Goal: Task Accomplishment & Management: Use online tool/utility

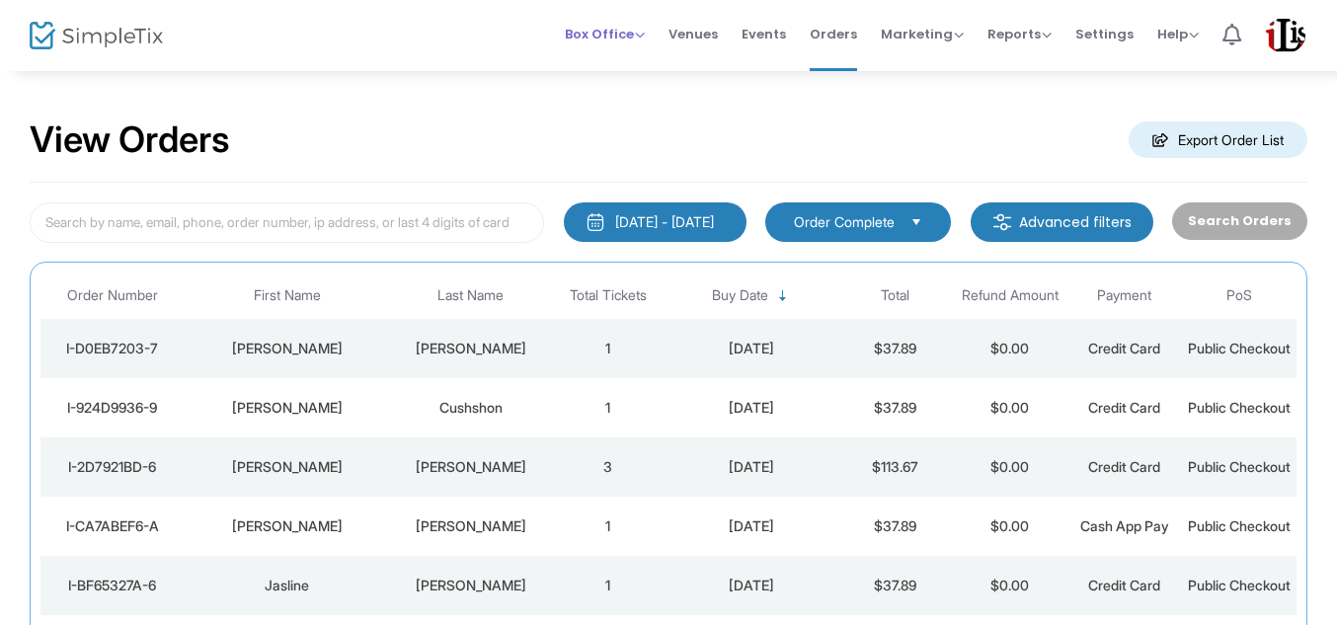
click at [616, 31] on span "Box Office" at bounding box center [605, 34] width 80 height 19
click at [628, 67] on li "Sell Tickets" at bounding box center [635, 66] width 141 height 39
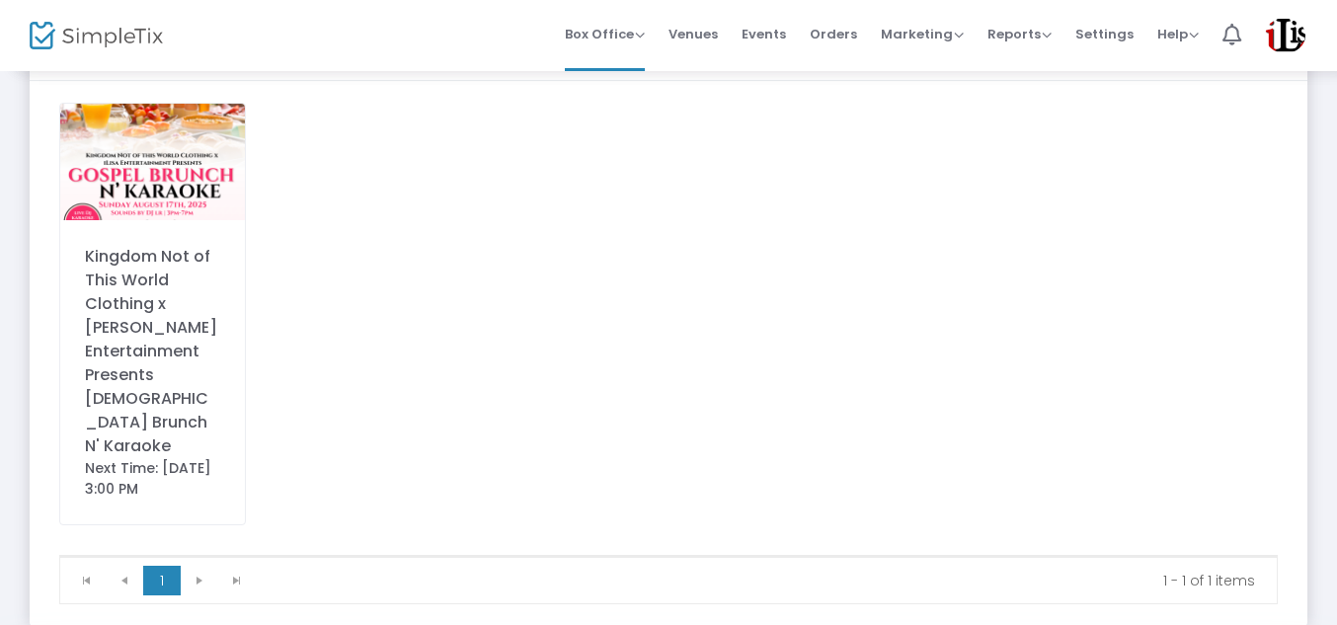
scroll to position [143, 0]
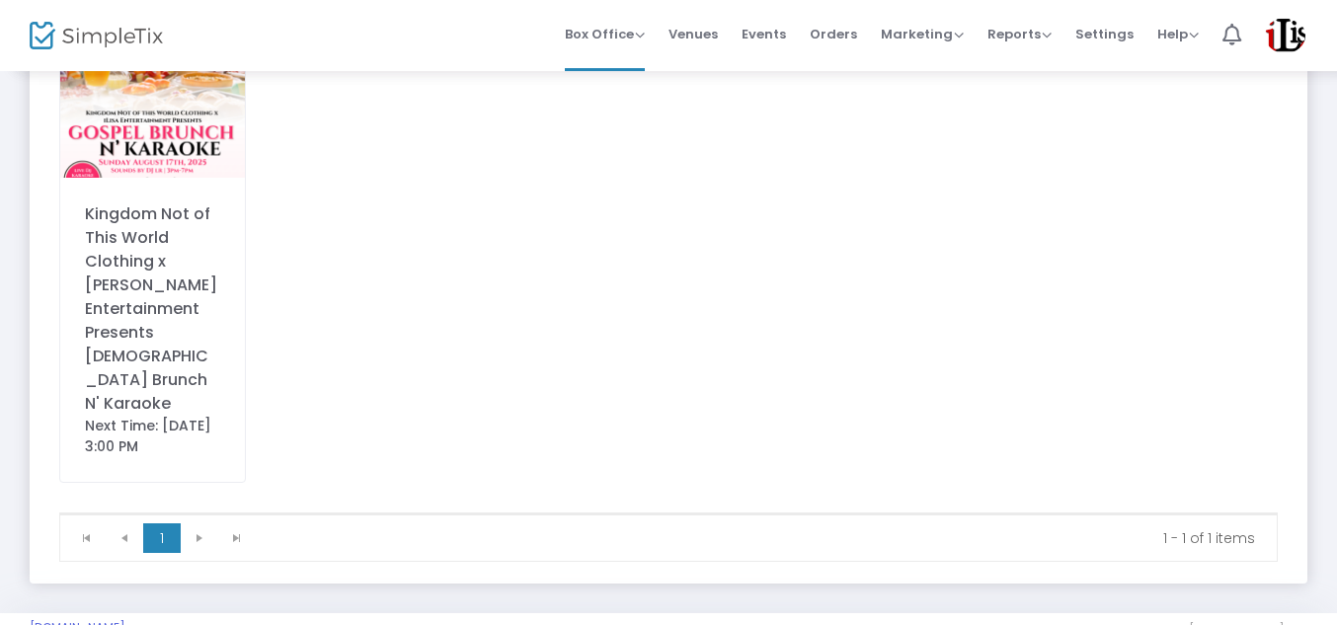
click at [155, 231] on div "Kingdom Not of This World Clothing x [PERSON_NAME] Entertainment Presents [DEMO…" at bounding box center [152, 308] width 135 height 213
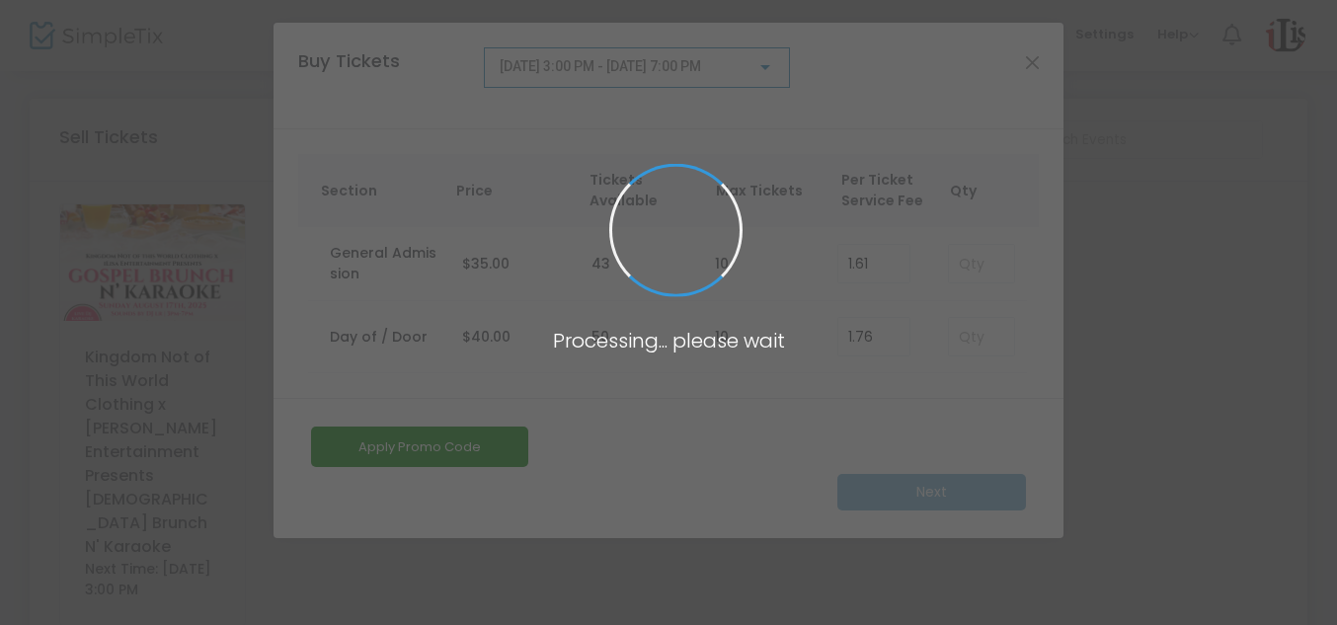
scroll to position [0, 0]
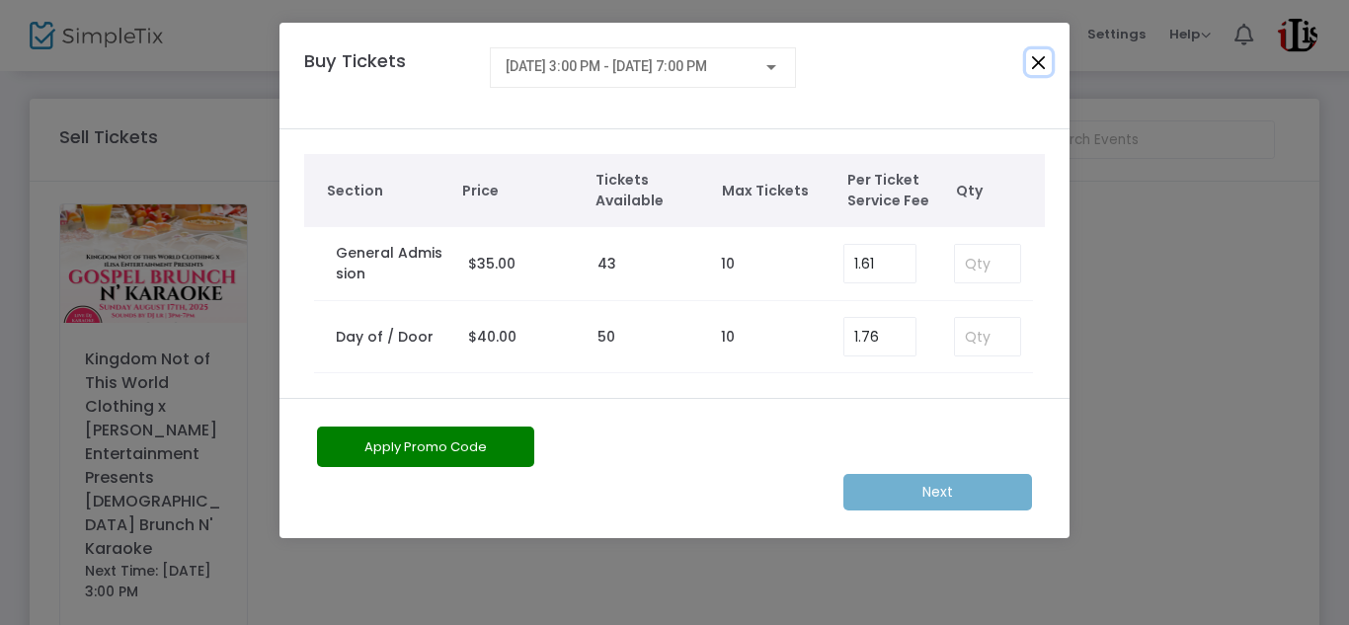
click at [1037, 52] on button "Close" at bounding box center [1039, 62] width 26 height 26
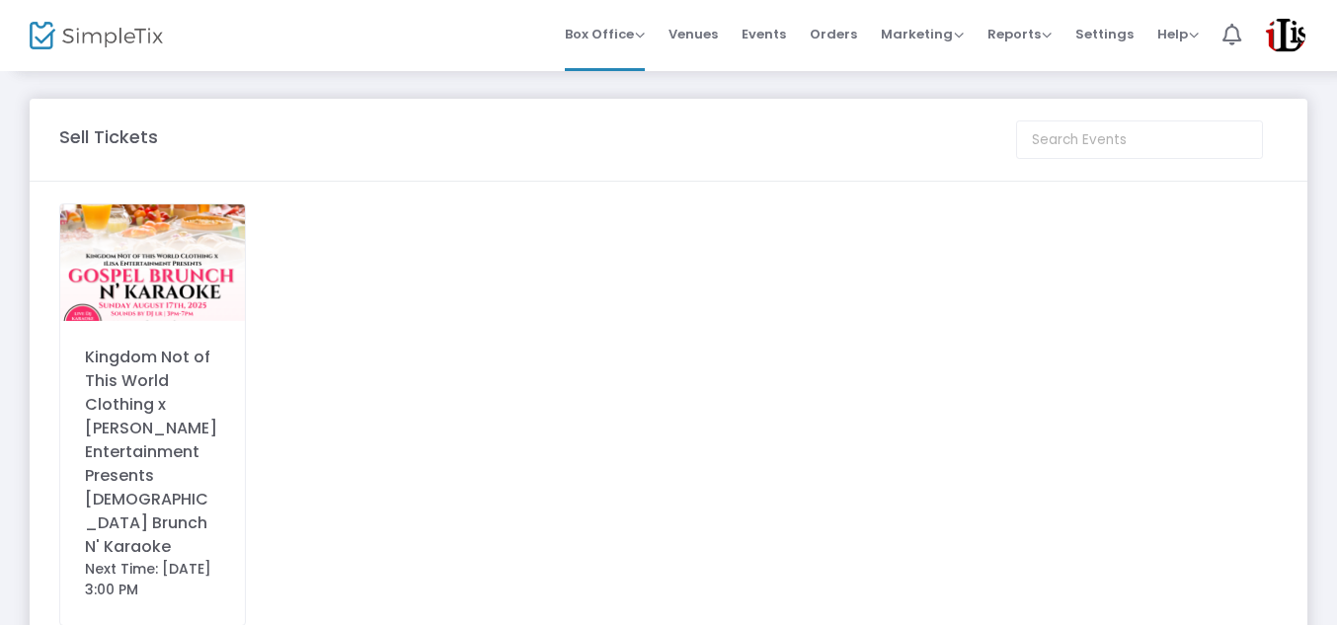
click at [163, 375] on div "Kingdom Not of This World Clothing x [PERSON_NAME] Entertainment Presents [DEMO…" at bounding box center [152, 452] width 135 height 213
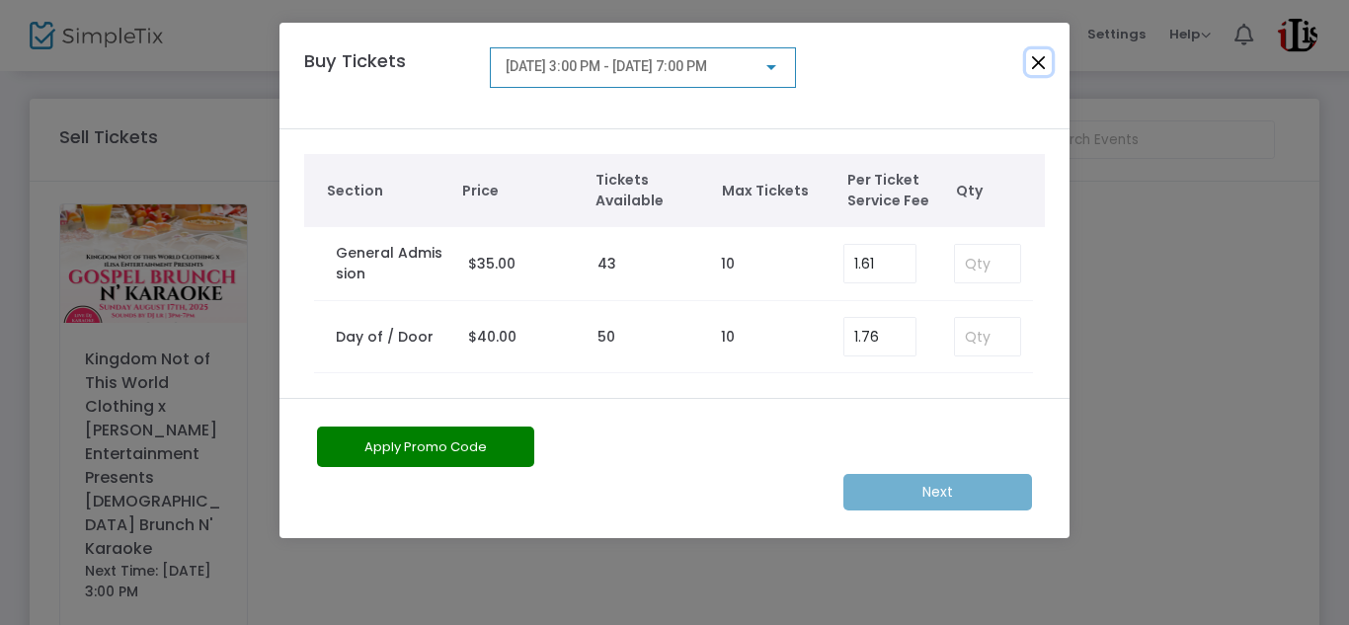
click at [1046, 54] on button "Close" at bounding box center [1039, 62] width 26 height 26
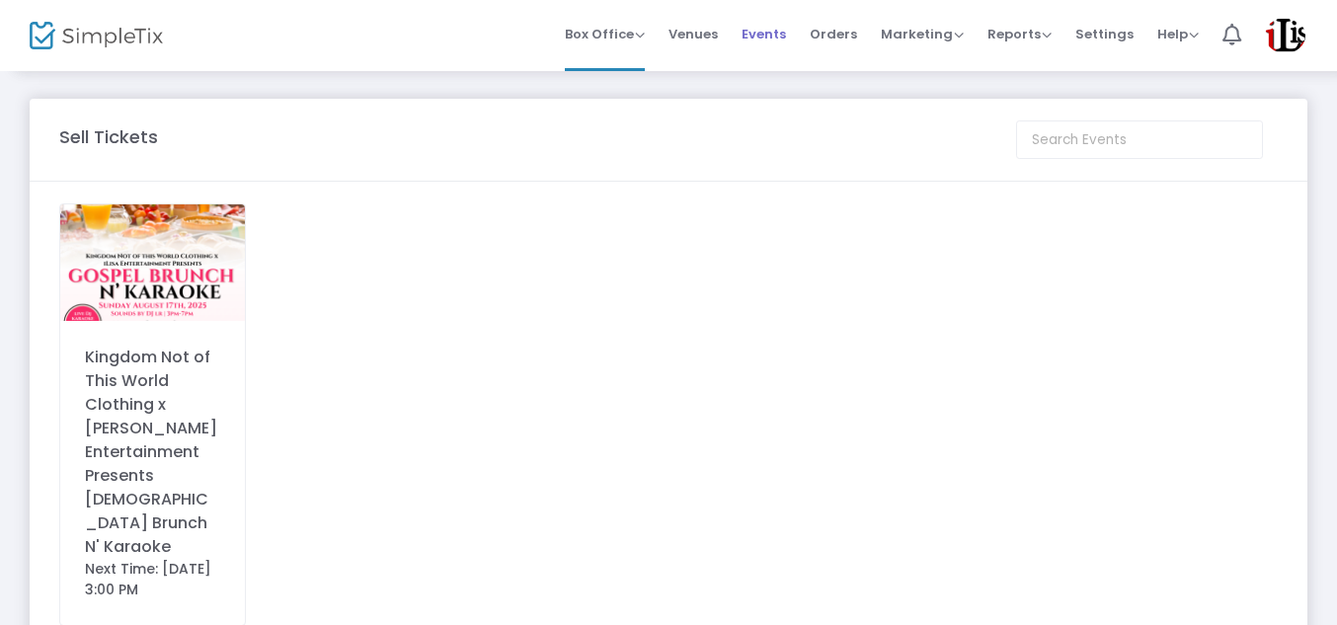
click at [766, 37] on span "Events" at bounding box center [764, 34] width 44 height 50
